Goal: Ask a question

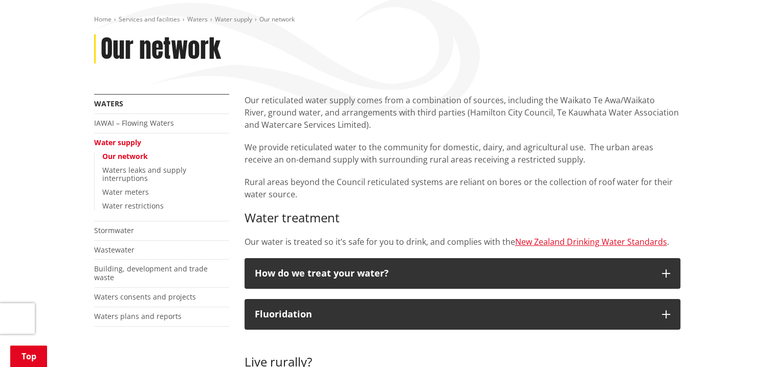
scroll to position [205, 0]
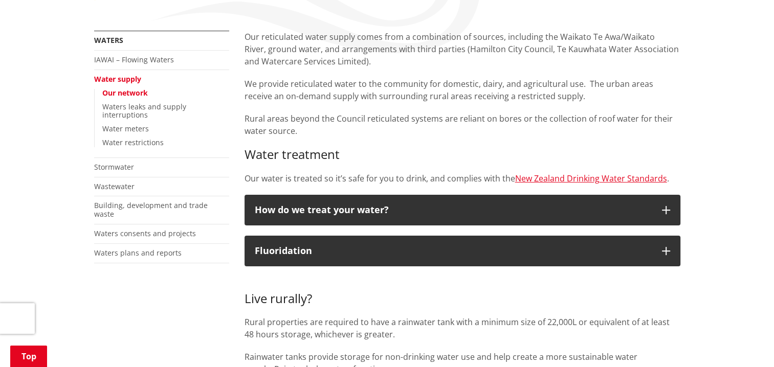
click at [131, 94] on link "Our network" at bounding box center [125, 93] width 46 height 10
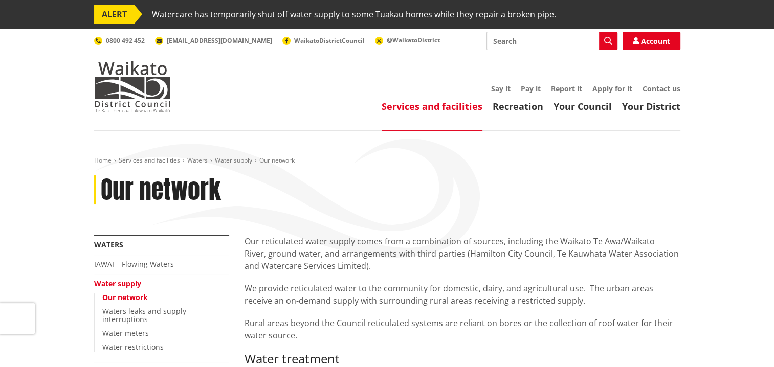
click at [512, 37] on input "Search" at bounding box center [551, 41] width 131 height 18
type input "water"
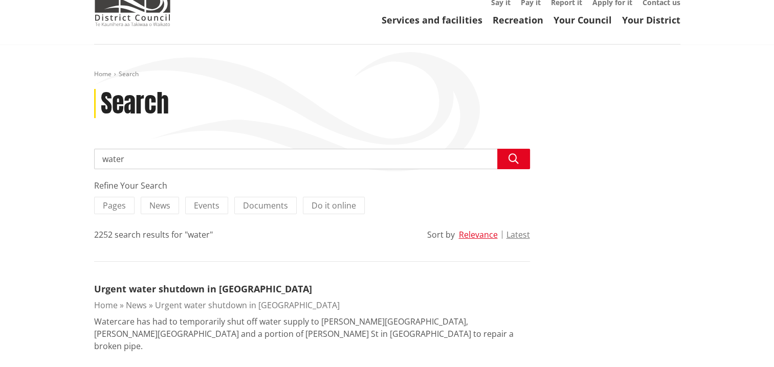
scroll to position [102, 0]
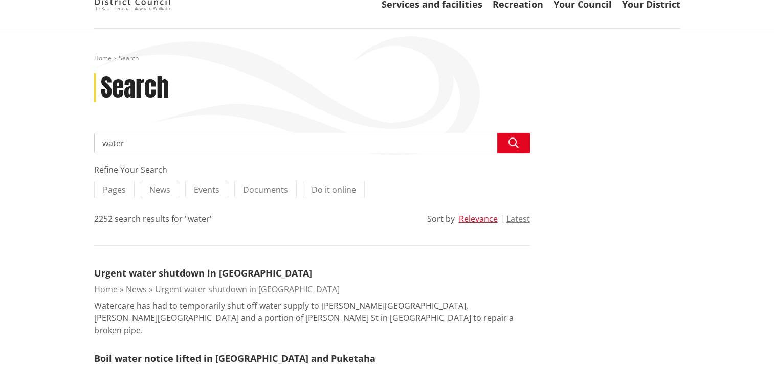
click at [131, 142] on input "water" at bounding box center [312, 143] width 436 height 20
type input "w"
type input "who do i contact if the water is not working"
click at [507, 143] on button "Search" at bounding box center [513, 143] width 33 height 20
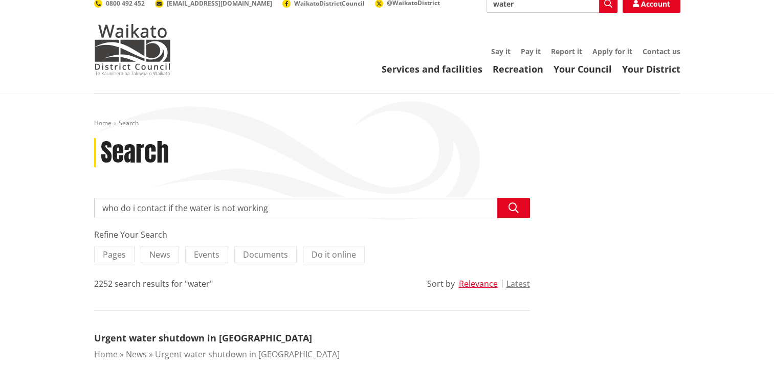
scroll to position [0, 0]
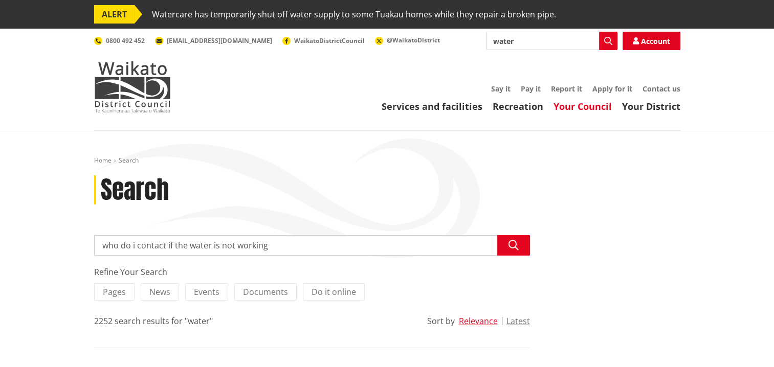
click at [565, 104] on link "Your Council" at bounding box center [582, 106] width 58 height 12
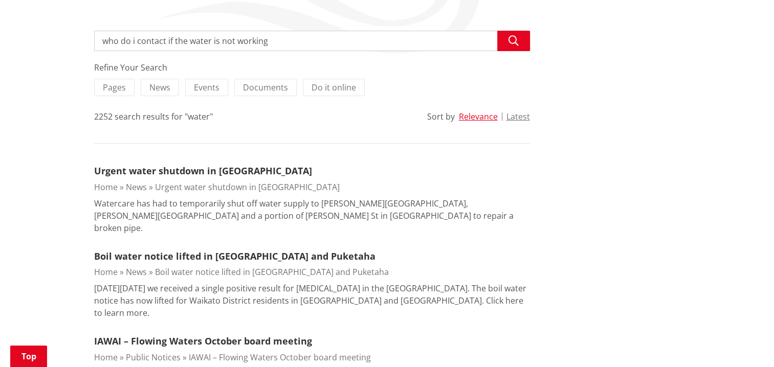
scroll to position [102, 0]
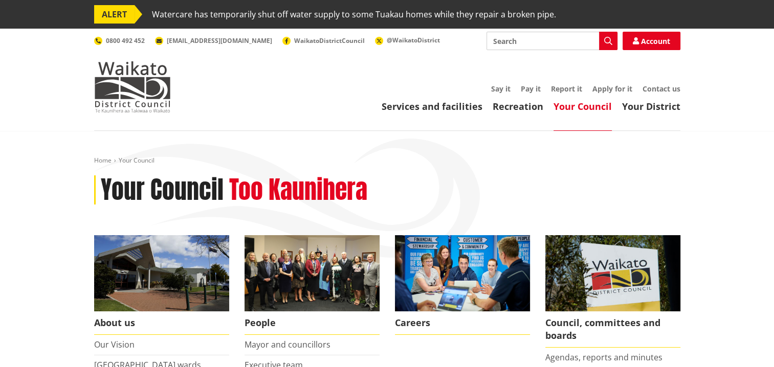
click at [504, 43] on input "Search" at bounding box center [551, 41] width 131 height 18
type input "water supply"
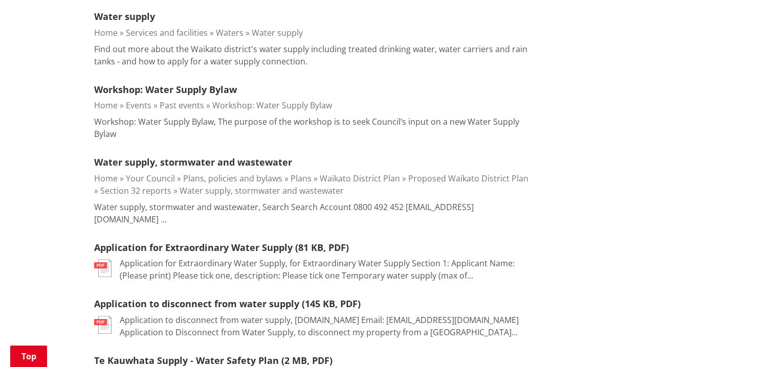
scroll to position [307, 0]
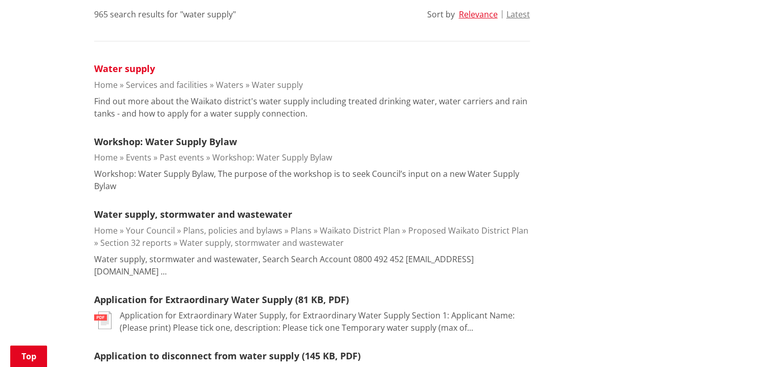
click at [116, 67] on link "Water supply" at bounding box center [124, 68] width 61 height 12
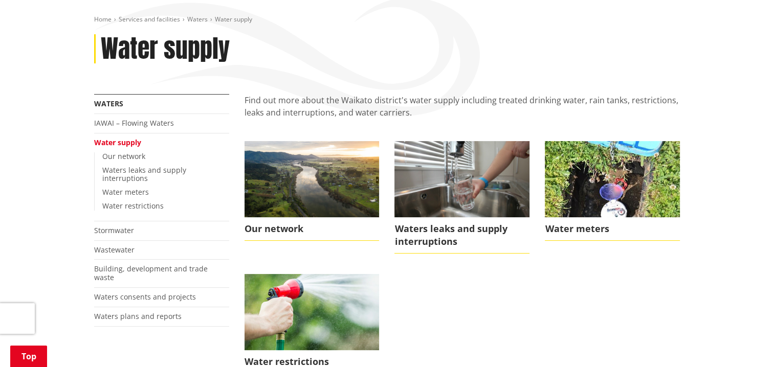
scroll to position [205, 0]
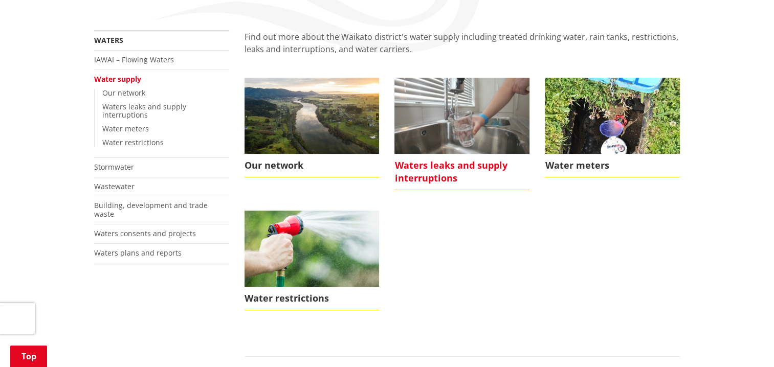
click at [454, 164] on span "Waters leaks and supply interruptions" at bounding box center [461, 172] width 135 height 36
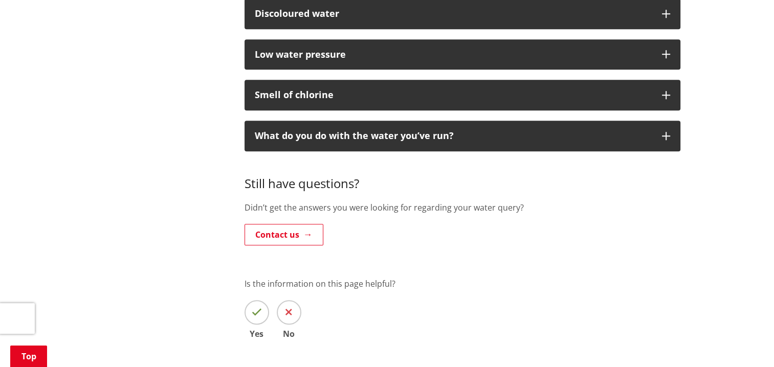
scroll to position [767, 0]
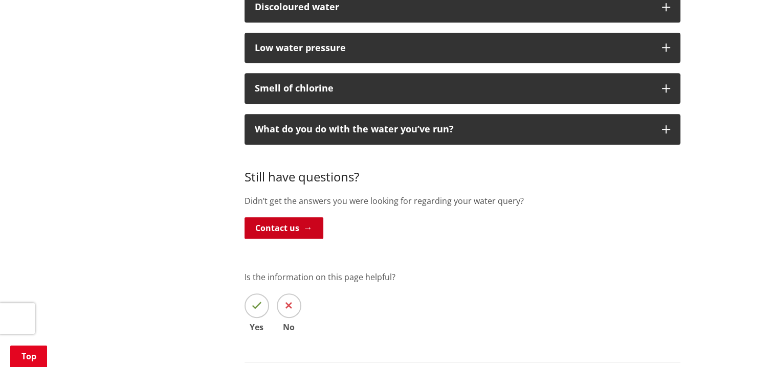
click at [313, 228] on link "Contact us" at bounding box center [283, 227] width 79 height 21
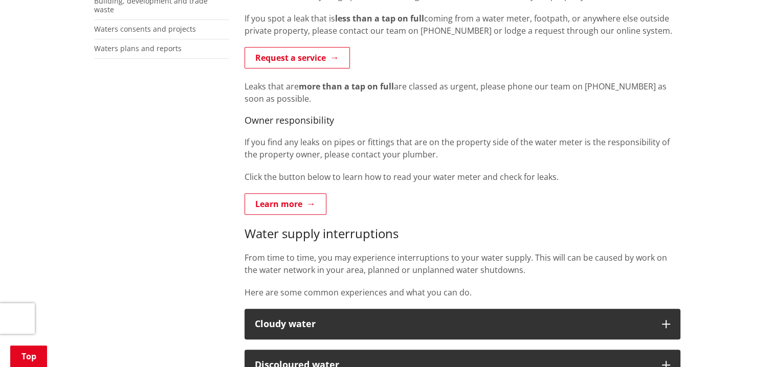
scroll to position [358, 0]
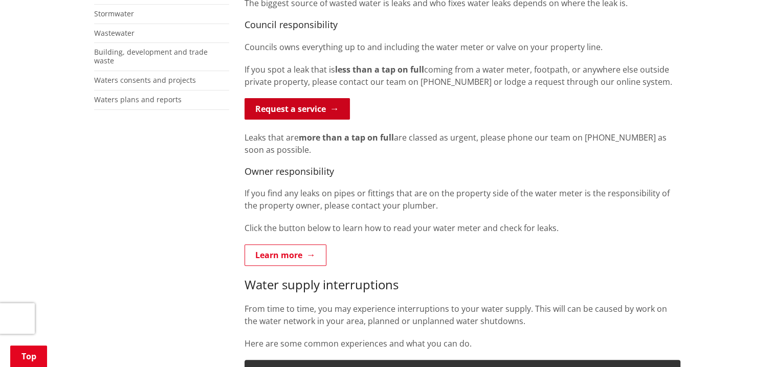
click at [336, 110] on link "Request a service" at bounding box center [296, 108] width 105 height 21
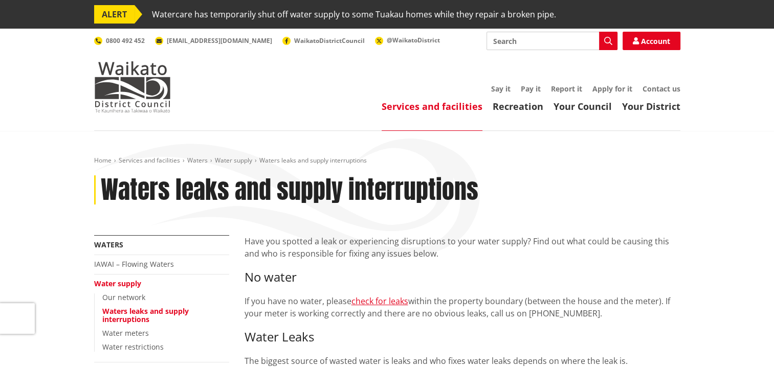
click at [511, 41] on input "Search" at bounding box center [551, 41] width 131 height 18
type input "urgent water faults"
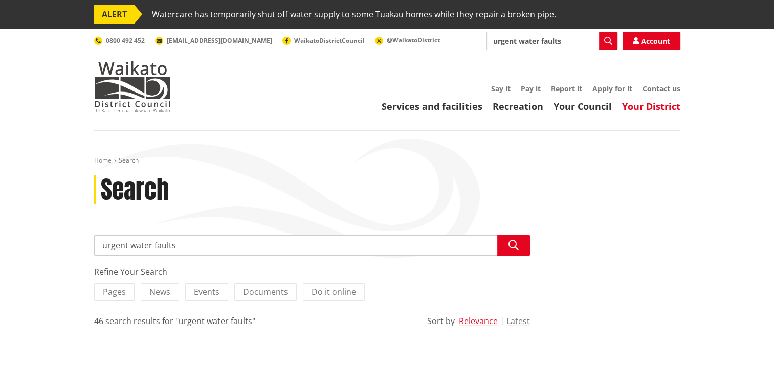
click at [635, 105] on link "Your District" at bounding box center [651, 106] width 58 height 12
